Goal: Information Seeking & Learning: Learn about a topic

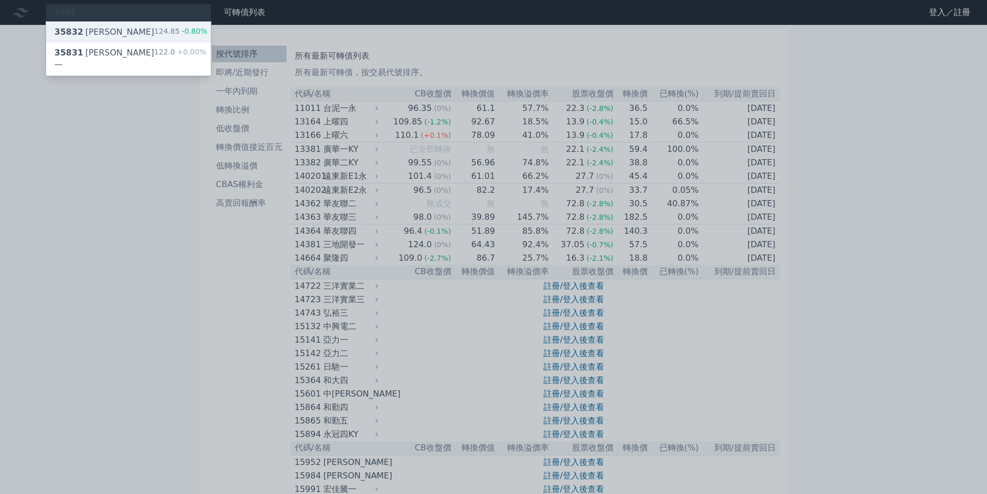
type input "3583"
click at [135, 32] on div "35832 辛耘二 124.85 -0.80%" at bounding box center [128, 32] width 165 height 21
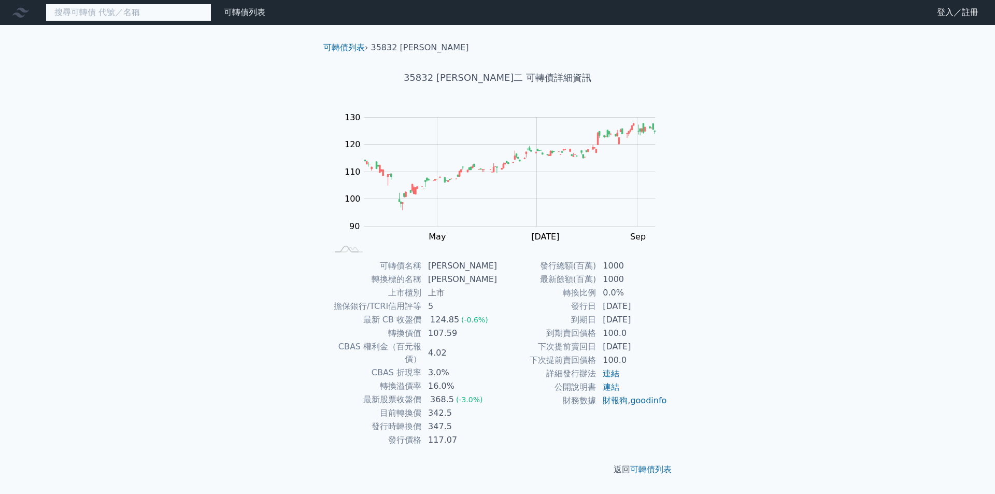
click at [135, 18] on input at bounding box center [129, 13] width 166 height 18
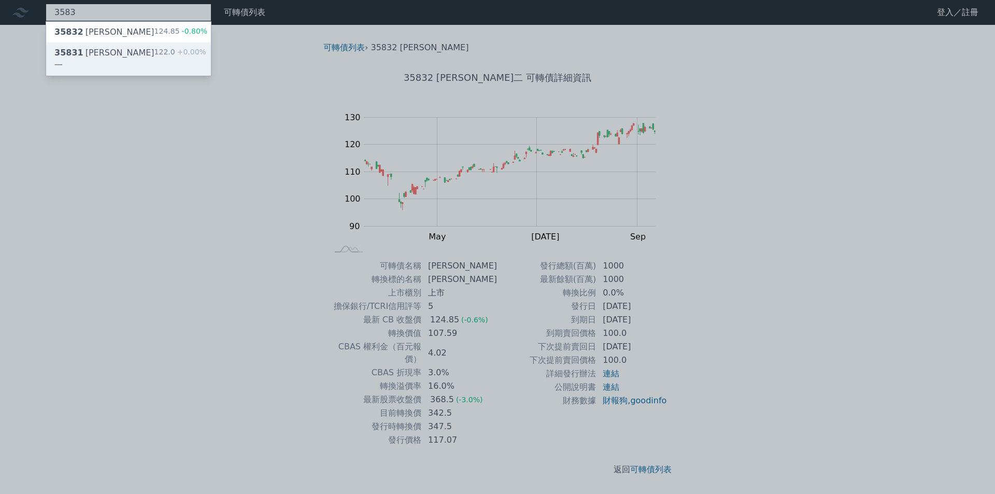
type input "3583"
click at [122, 49] on div "35831 [PERSON_NAME]一 122.0 +0.00%" at bounding box center [128, 58] width 165 height 33
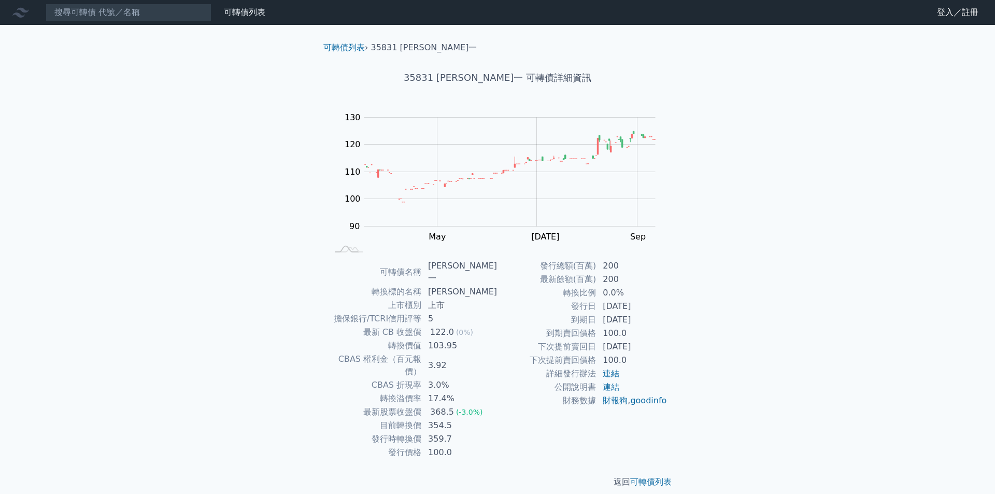
click at [898, 141] on div "可轉債列表 財務數據 可轉債列表 財務數據 登入／註冊 登入／註冊 可轉債列表 › 35831 [PERSON_NAME]一 35831 辛耘一 可轉債詳細資…" at bounding box center [497, 252] width 995 height 505
